Goal: Task Accomplishment & Management: Complete application form

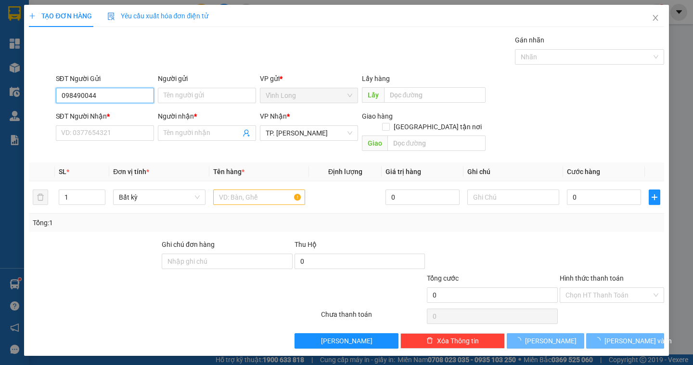
type input "0984900449"
drag, startPoint x: 106, startPoint y: 97, endPoint x: 53, endPoint y: 102, distance: 53.2
click at [53, 102] on div "SĐT Người Gửi 0984900449 0984900449 Người gửi Tên người gửi VP gửi * [PERSON_NA…" at bounding box center [346, 90] width 637 height 34
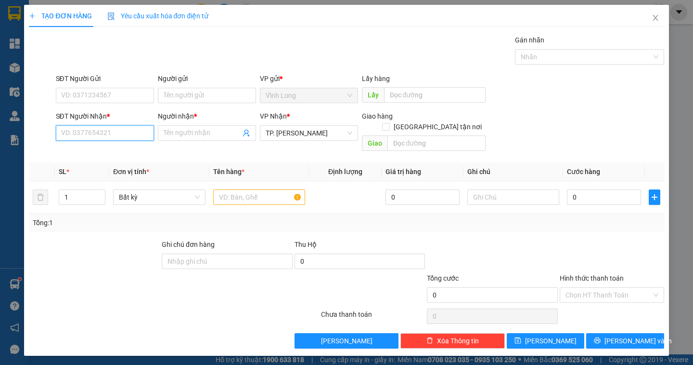
paste input "0984900449"
type input "0984900449"
click at [114, 150] on div "0984900449 - ĐIỀN" at bounding box center [105, 152] width 87 height 11
type input "ĐIỀN"
type input "0984900449"
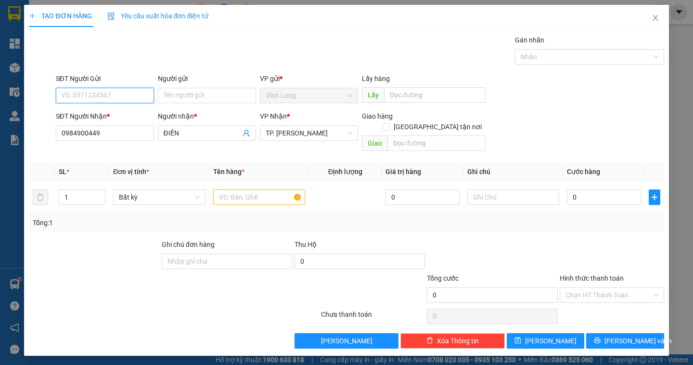
click at [95, 97] on input "SĐT Người Gửi" at bounding box center [105, 95] width 98 height 15
type input "0939514837"
click at [127, 114] on div "0939514837 - ANH TRƯỜNG" at bounding box center [106, 114] width 89 height 11
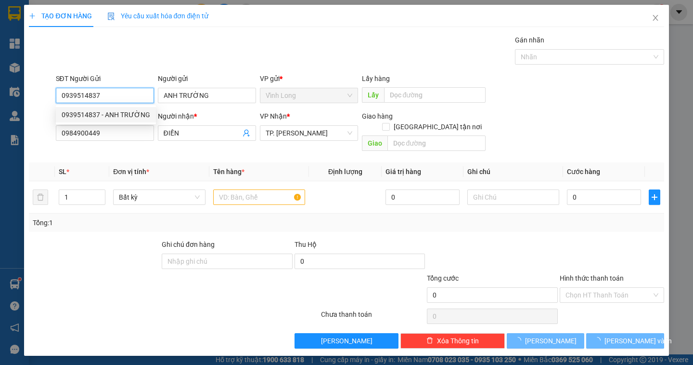
type input "ANH TRƯỜNG"
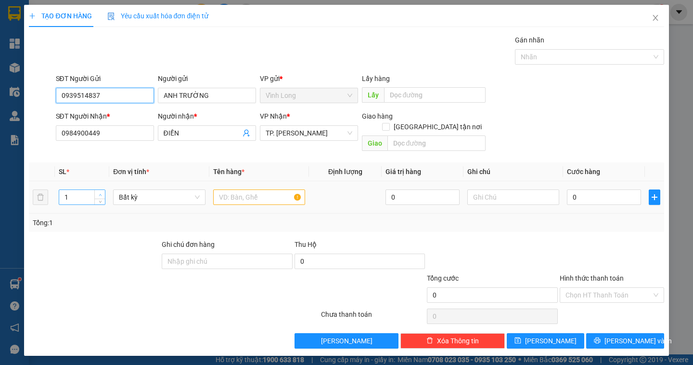
type input "0939514837"
type input "2"
click at [100, 194] on icon "up" at bounding box center [100, 195] width 3 height 2
click at [226, 189] on input "text" at bounding box center [259, 196] width 92 height 15
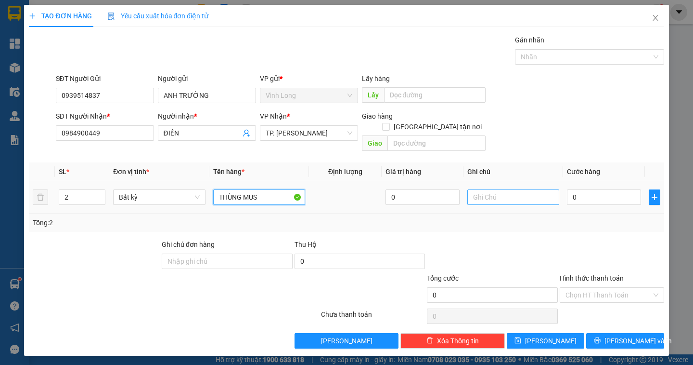
type input "THÙNG MUS"
click at [480, 189] on input "text" at bounding box center [514, 196] width 92 height 15
type input "NGÂN"
click at [587, 189] on input "0" at bounding box center [604, 196] width 74 height 15
type input "8"
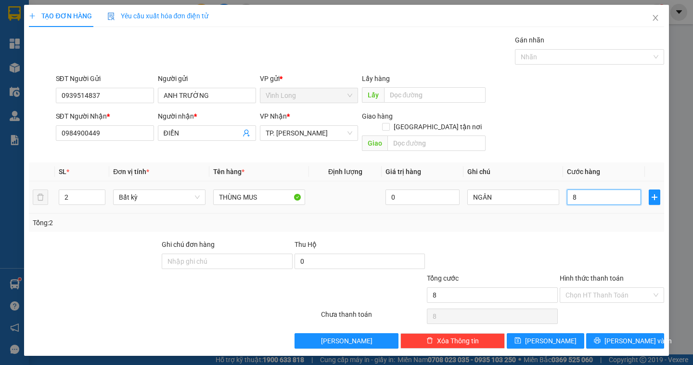
type input "8"
type input "80"
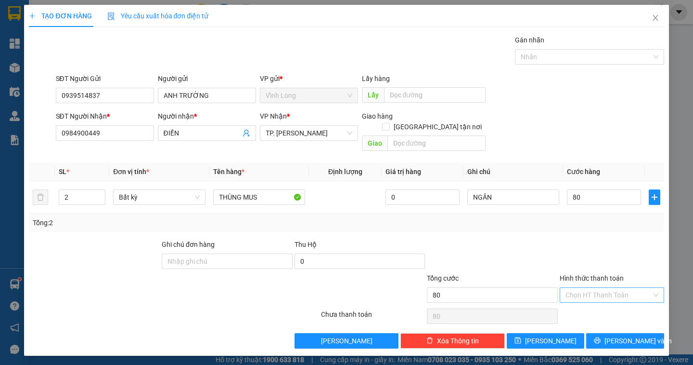
type input "80.000"
click at [612, 287] on input "Hình thức thanh toán" at bounding box center [609, 294] width 86 height 14
click at [606, 305] on div "Tại văn phòng" at bounding box center [612, 303] width 93 height 11
type input "0"
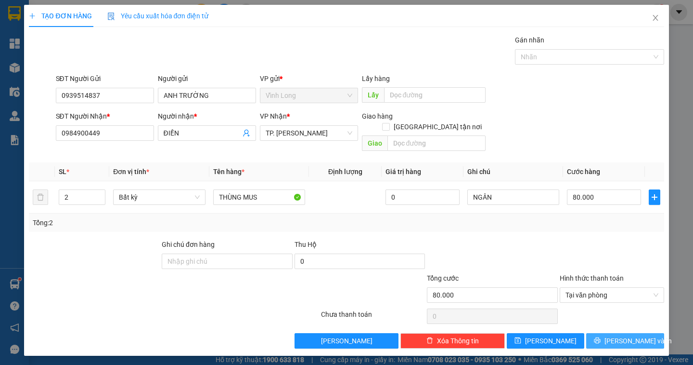
click at [611, 333] on button "[PERSON_NAME] và In" at bounding box center [626, 340] width 78 height 15
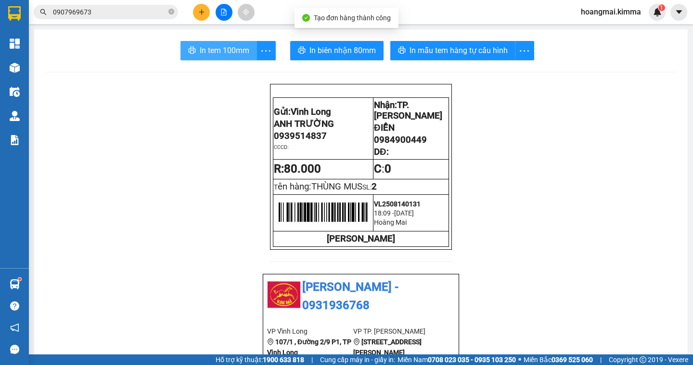
click at [209, 44] on button "In tem 100mm" at bounding box center [219, 50] width 77 height 19
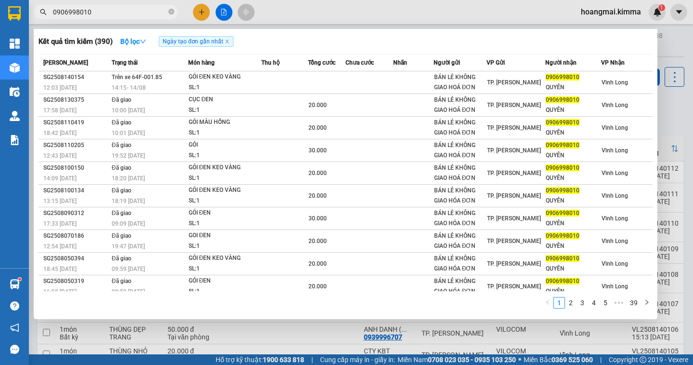
scroll to position [73, 0]
